Goal: Find specific page/section: Find specific page/section

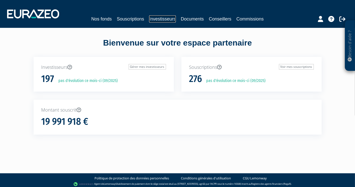
click at [159, 17] on link "Investisseurs" at bounding box center [162, 18] width 27 height 7
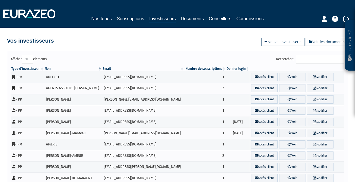
click at [312, 59] on input "Rechercher :" at bounding box center [320, 59] width 48 height 9
type input "e"
